Goal: Register for event/course

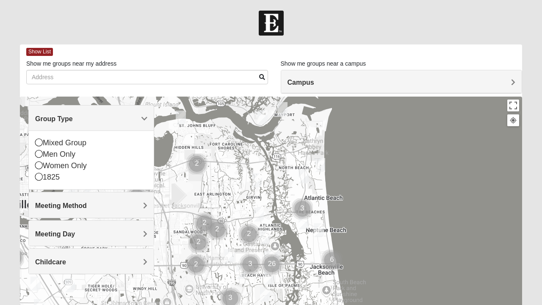
click at [73, 122] on span "Group Type" at bounding box center [54, 118] width 38 height 7
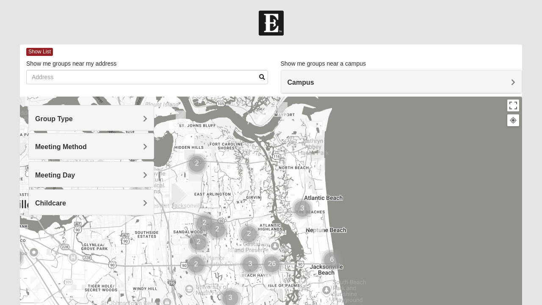
click at [137, 147] on h4 "Meeting Method" at bounding box center [91, 147] width 112 height 8
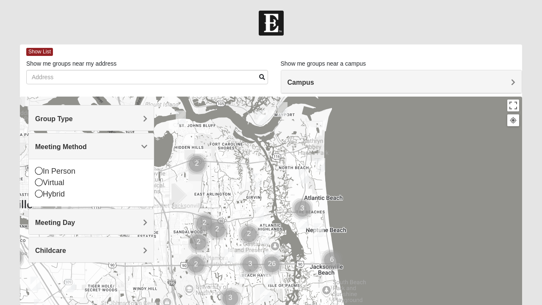
click at [87, 143] on span "Meeting Method" at bounding box center [61, 146] width 52 height 7
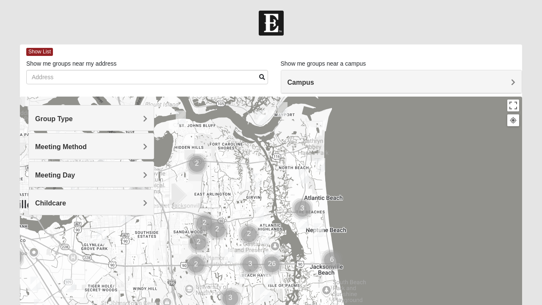
click at [142, 171] on h4 "Meeting Day" at bounding box center [91, 175] width 112 height 8
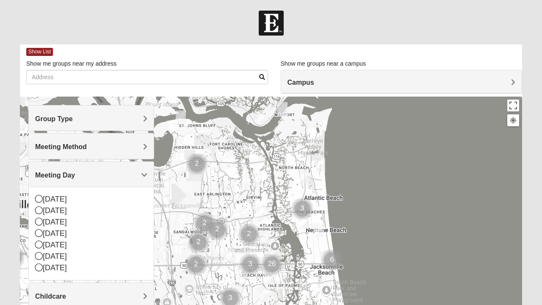
click at [141, 169] on div "Meeting Day" at bounding box center [91, 174] width 125 height 25
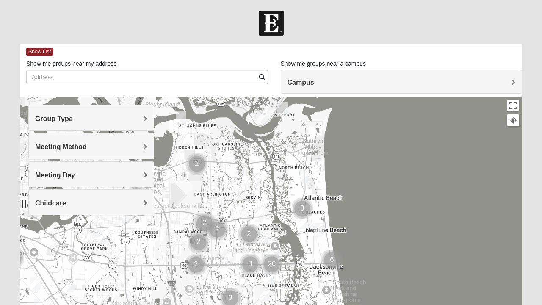
click at [147, 204] on div "Childcare" at bounding box center [91, 202] width 125 height 25
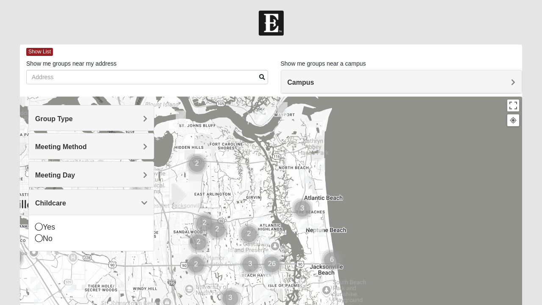
click at [66, 201] on span "Childcare" at bounding box center [50, 202] width 31 height 7
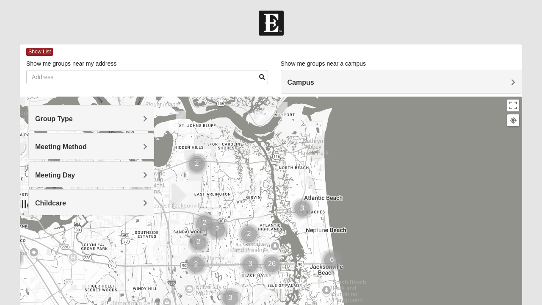
click at [143, 125] on div "Group Type" at bounding box center [91, 117] width 125 height 25
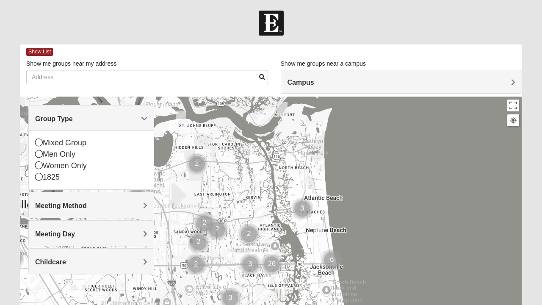
click at [41, 176] on icon at bounding box center [39, 177] width 8 height 8
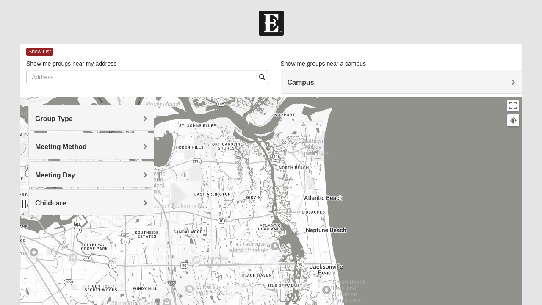
click at [137, 147] on h4 "Meeting Method" at bounding box center [91, 147] width 112 height 8
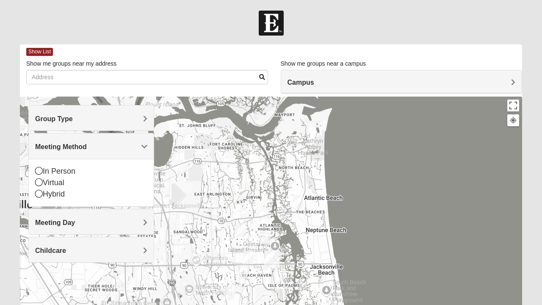
click at [42, 169] on div "In Person" at bounding box center [91, 171] width 112 height 11
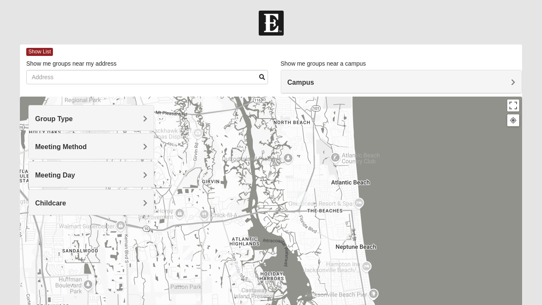
click at [304, 198] on img "1825 Mixed Arola 32233" at bounding box center [301, 198] width 17 height 21
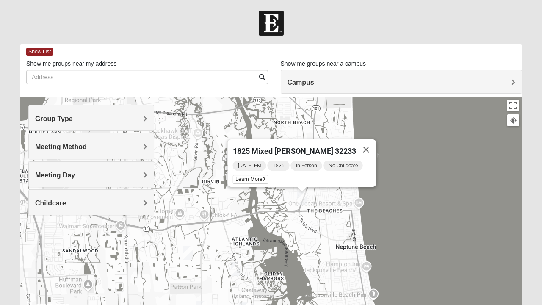
click at [263, 175] on span "Learn More" at bounding box center [251, 179] width 36 height 9
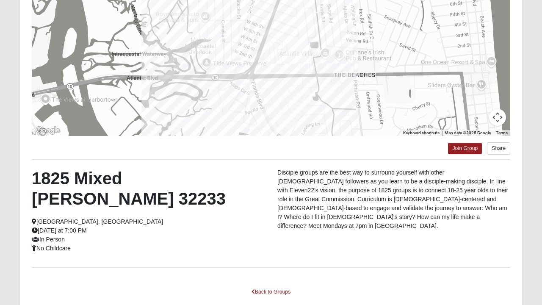
scroll to position [151, 0]
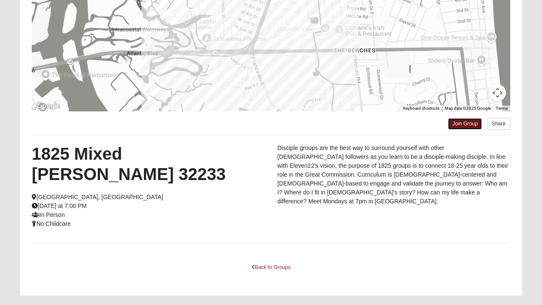
click at [469, 124] on link "Join Group" at bounding box center [465, 123] width 34 height 11
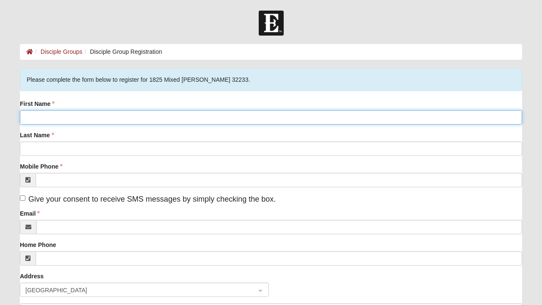
click at [191, 119] on input "First Name" at bounding box center [271, 117] width 502 height 14
type input "[PERSON_NAME]"
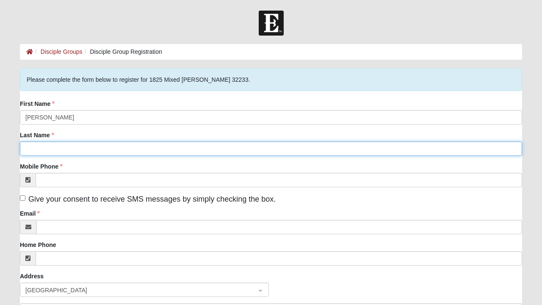
click at [84, 151] on input "Last Name" at bounding box center [271, 148] width 502 height 14
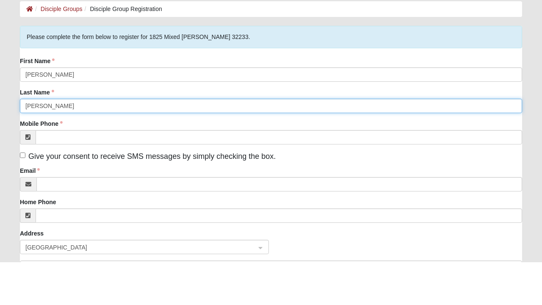
type input "[PERSON_NAME]"
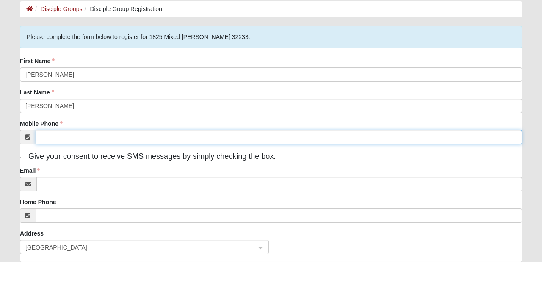
click at [155, 177] on input "Mobile Phone" at bounding box center [279, 180] width 487 height 14
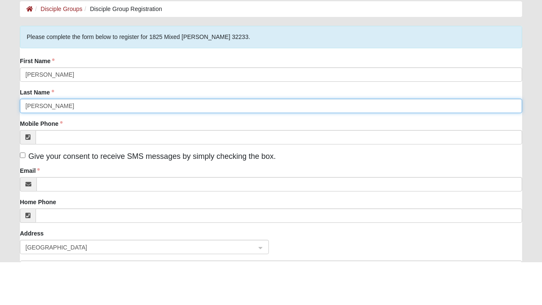
click at [94, 148] on input "[PERSON_NAME]" at bounding box center [271, 148] width 502 height 14
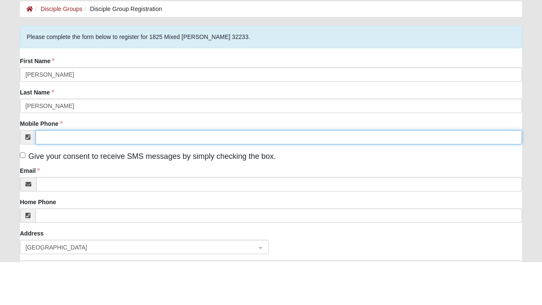
click at [116, 180] on input "Mobile Phone" at bounding box center [279, 180] width 487 height 14
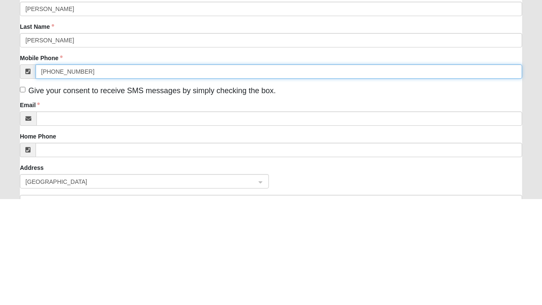
scroll to position [3, 0]
type input "(469) 715-7535"
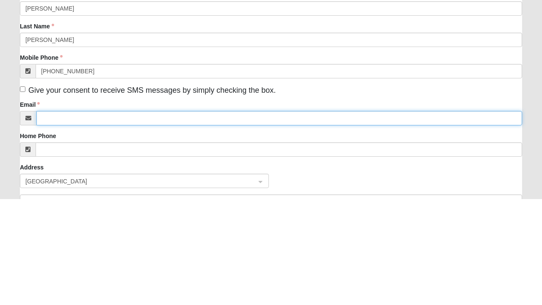
click at [128, 230] on input "Email" at bounding box center [279, 224] width 486 height 14
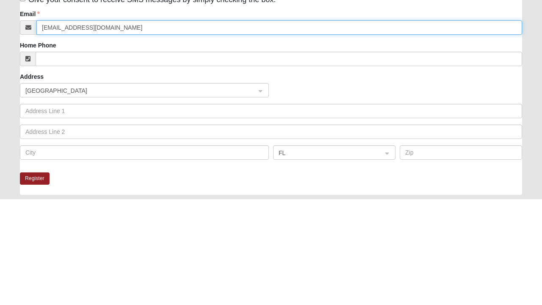
scroll to position [94, 0]
type input "Jamespcoburn@gmail.com"
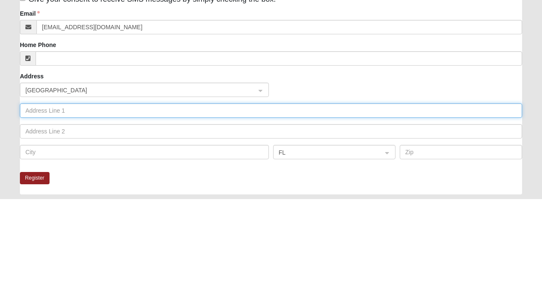
click at [113, 213] on input "text" at bounding box center [271, 217] width 502 height 14
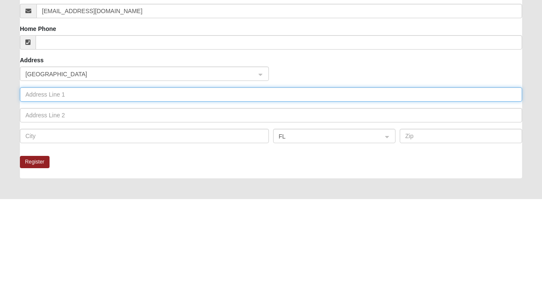
scroll to position [110, 0]
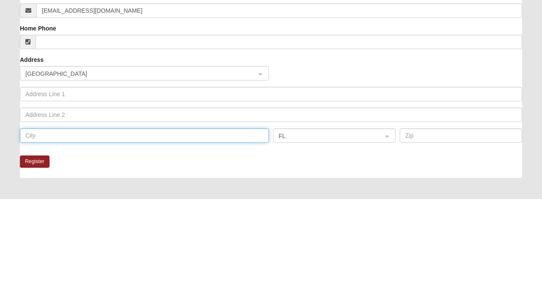
click at [116, 244] on input "text" at bounding box center [144, 242] width 249 height 14
type input "Jacksonville"
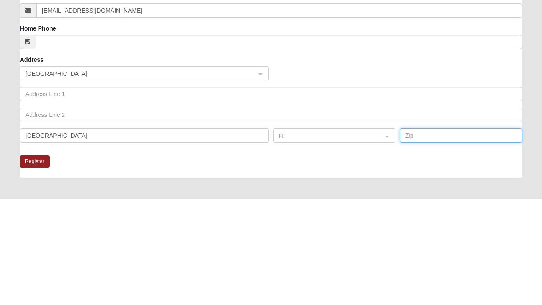
click at [412, 244] on input "text" at bounding box center [461, 242] width 122 height 14
click at [381, 276] on div "Register" at bounding box center [271, 273] width 502 height 22
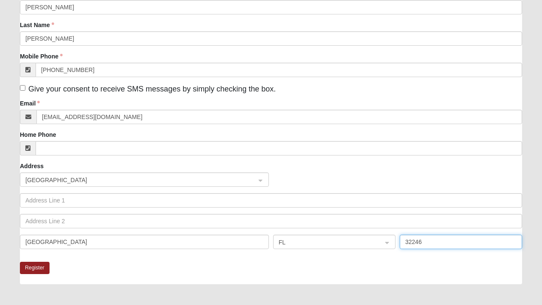
click at [419, 243] on input "32246" at bounding box center [461, 242] width 122 height 14
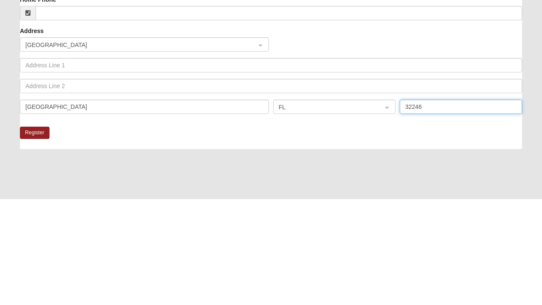
scroll to position [146, 0]
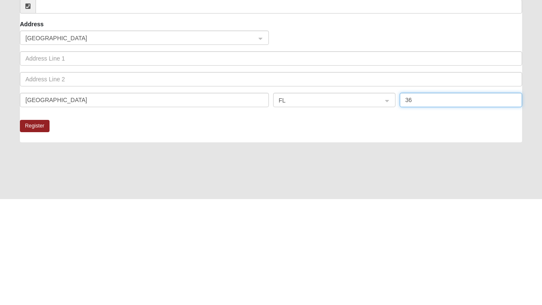
click at [427, 203] on input "36" at bounding box center [461, 206] width 122 height 14
click at [429, 207] on input "36" at bounding box center [461, 206] width 122 height 14
type input "3"
click at [371, 253] on div "Please complete the form below to register for 1825 Mixed Arola 32233. First Na…" at bounding box center [271, 132] width 502 height 419
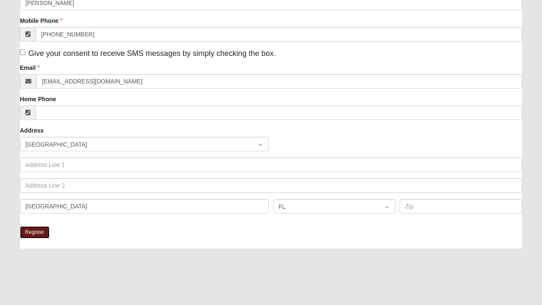
click at [38, 232] on button "Register" at bounding box center [35, 232] width 30 height 12
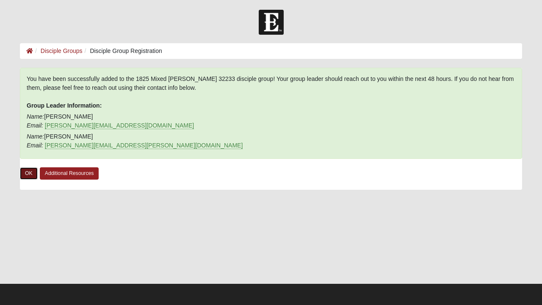
click at [30, 171] on link "OK" at bounding box center [29, 173] width 18 height 12
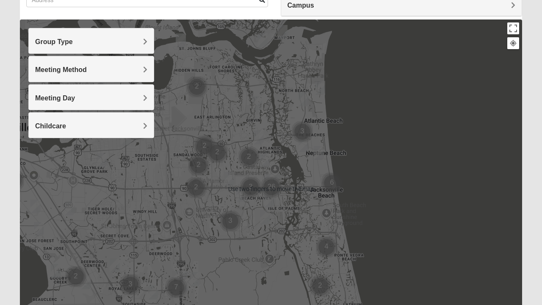
scroll to position [84, 0]
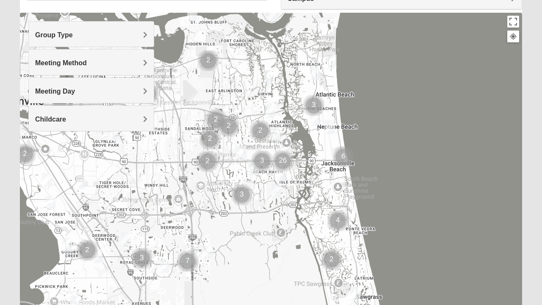
click at [262, 165] on div at bounding box center [271, 182] width 502 height 339
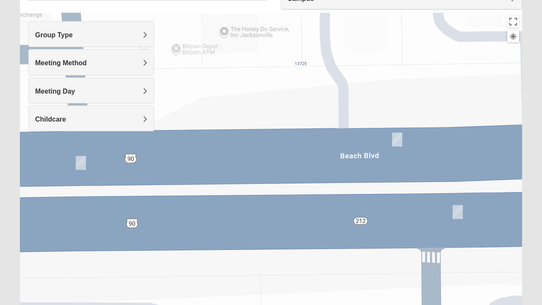
click at [510, 36] on div at bounding box center [513, 37] width 8 height 8
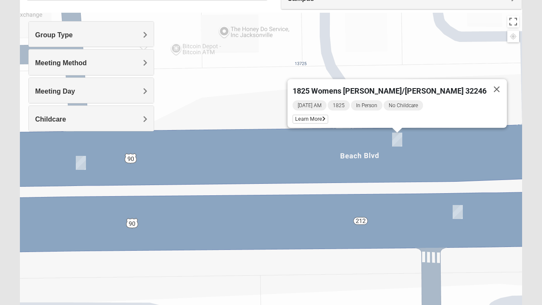
click at [487, 87] on button "Close" at bounding box center [497, 89] width 20 height 20
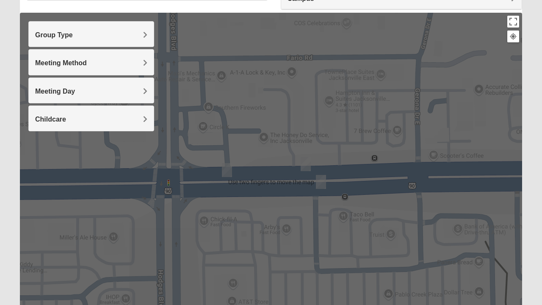
scroll to position [161, 0]
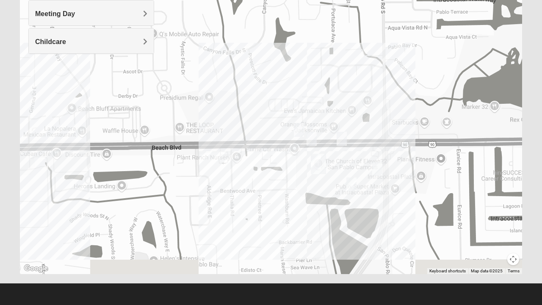
click at [54, 39] on span "Childcare" at bounding box center [50, 41] width 31 height 7
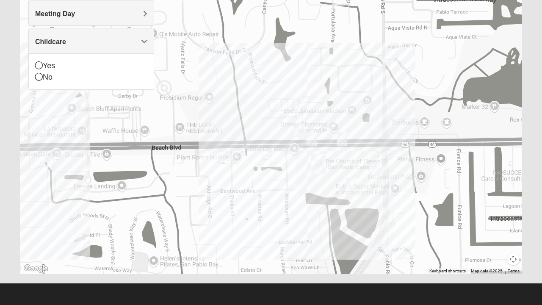
click at [52, 38] on span "Childcare" at bounding box center [50, 41] width 31 height 7
click at [60, 15] on span "Meeting Day" at bounding box center [55, 13] width 40 height 7
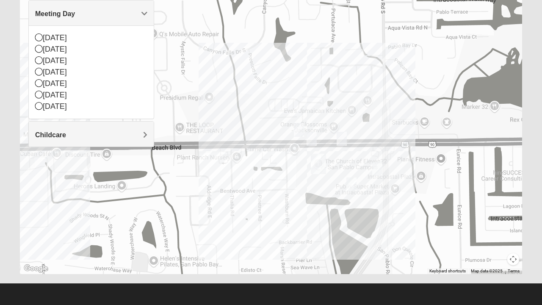
click at [51, 17] on div "Meeting Day" at bounding box center [91, 12] width 125 height 25
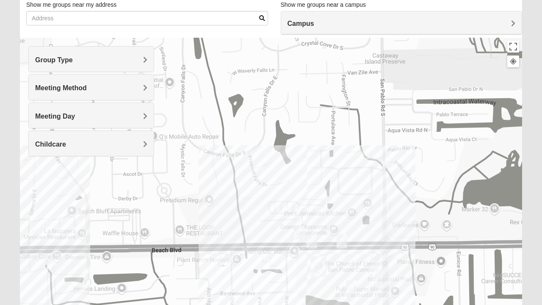
scroll to position [58, 0]
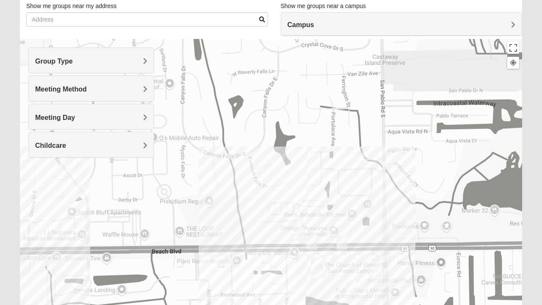
click at [58, 88] on span "Meeting Method" at bounding box center [61, 89] width 52 height 7
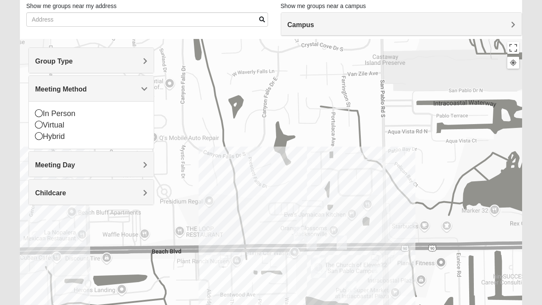
click at [50, 64] on span "Group Type" at bounding box center [54, 61] width 38 height 7
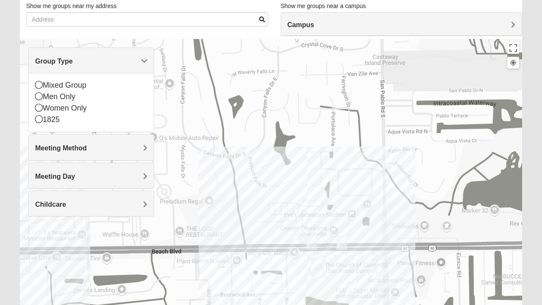
click at [95, 51] on div "Group Type" at bounding box center [91, 60] width 125 height 25
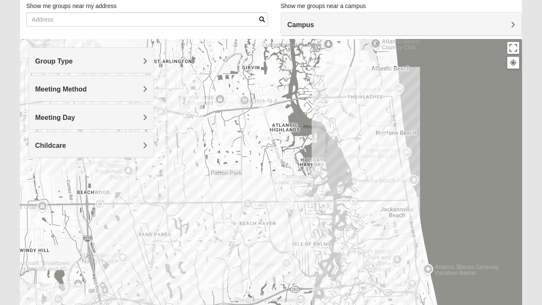
click at [137, 59] on h4 "Group Type" at bounding box center [91, 61] width 112 height 8
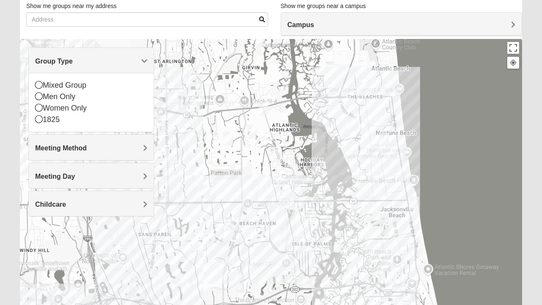
click at [38, 86] on icon at bounding box center [39, 85] width 8 height 8
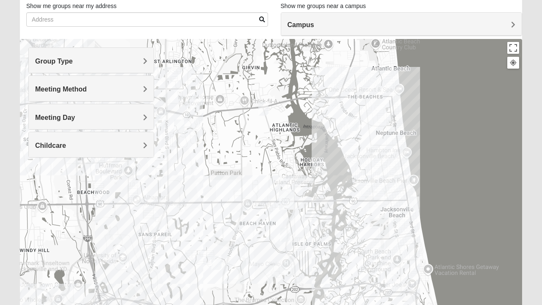
click at [74, 81] on div "Meeting Method" at bounding box center [91, 88] width 125 height 25
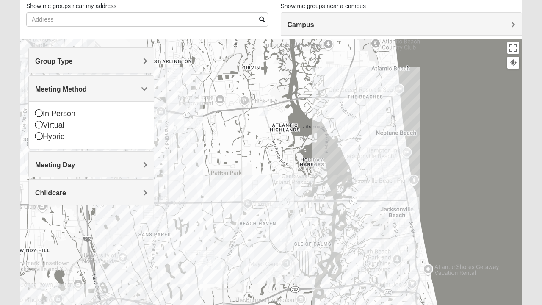
click at [39, 108] on div "In Person" at bounding box center [91, 113] width 112 height 11
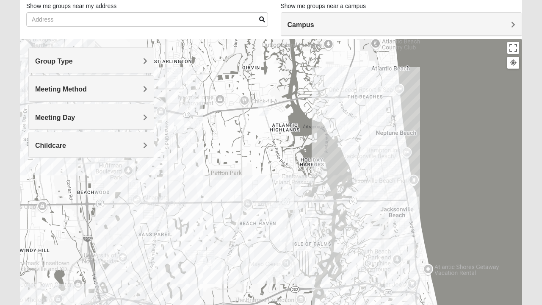
click at [75, 116] on h4 "Meeting Day" at bounding box center [91, 117] width 112 height 8
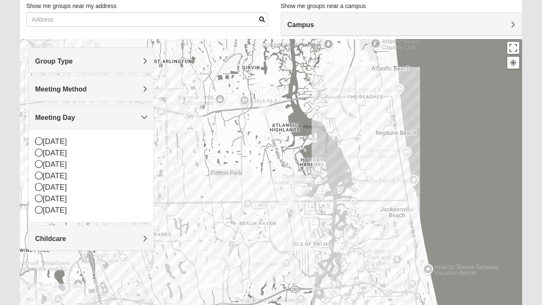
click at [207, 161] on div at bounding box center [271, 208] width 502 height 339
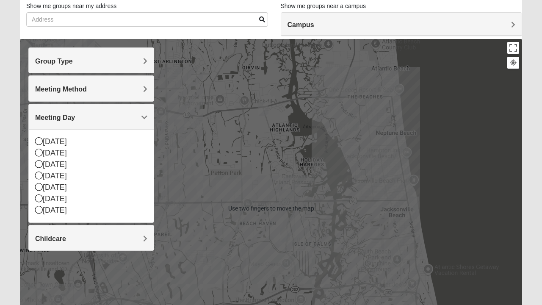
click at [180, 192] on div at bounding box center [271, 208] width 502 height 339
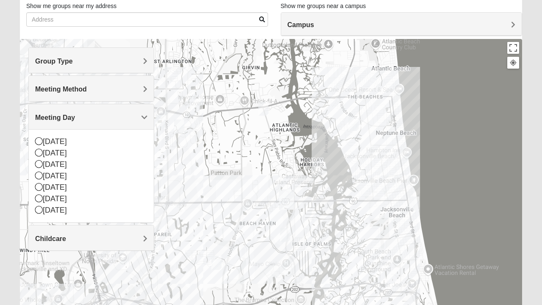
click at [75, 116] on span "Meeting Day" at bounding box center [55, 117] width 40 height 7
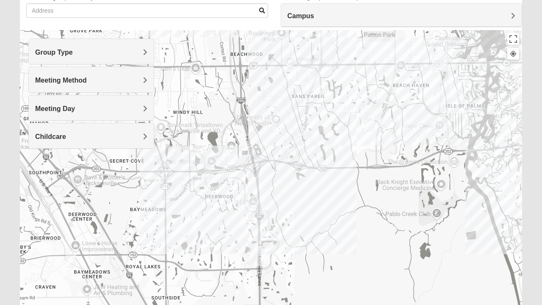
scroll to position [69, 0]
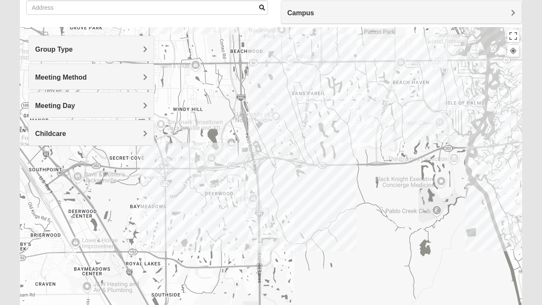
click at [370, 117] on img "Mixed Slack 32224" at bounding box center [369, 121] width 17 height 21
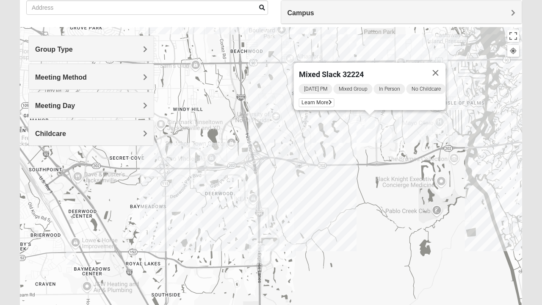
click at [73, 260] on img "Mixed Mincheva 32257" at bounding box center [71, 257] width 17 height 21
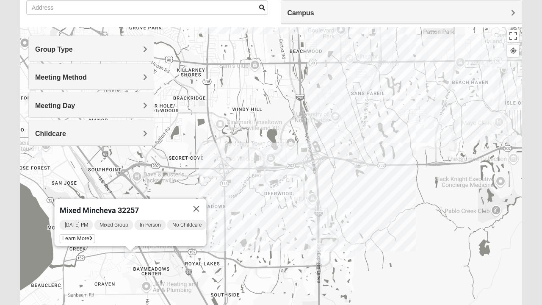
click at [351, 249] on img "Mixed Craig & Marsha Myers 32256" at bounding box center [350, 250] width 17 height 21
